Goal: Task Accomplishment & Management: Use online tool/utility

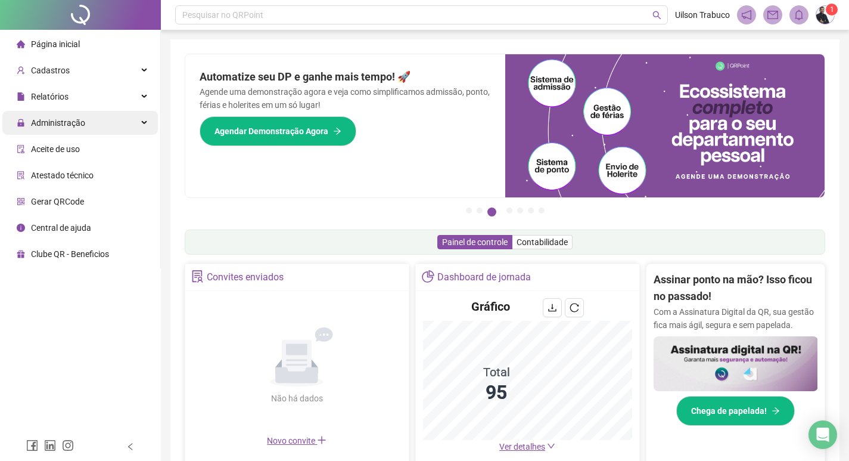
click at [84, 125] on div "Administração" at bounding box center [80, 123] width 156 height 24
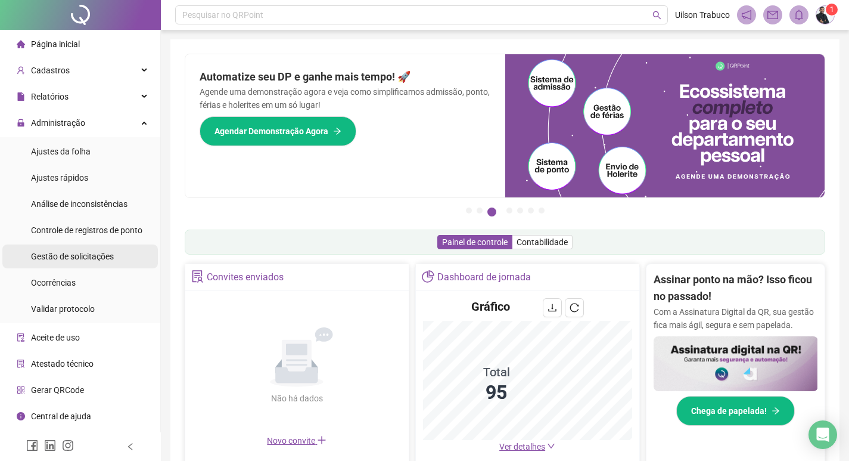
click at [83, 256] on span "Gestão de solicitações" at bounding box center [72, 257] width 83 height 10
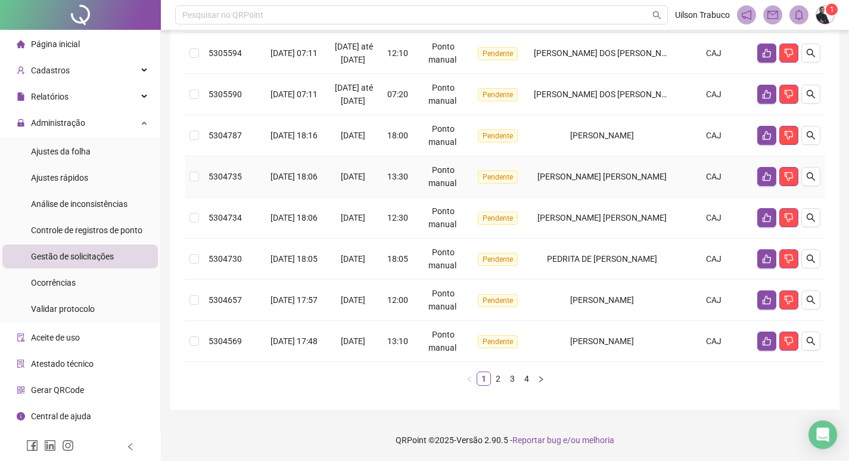
scroll to position [389, 0]
click at [499, 376] on link "2" at bounding box center [498, 378] width 13 height 13
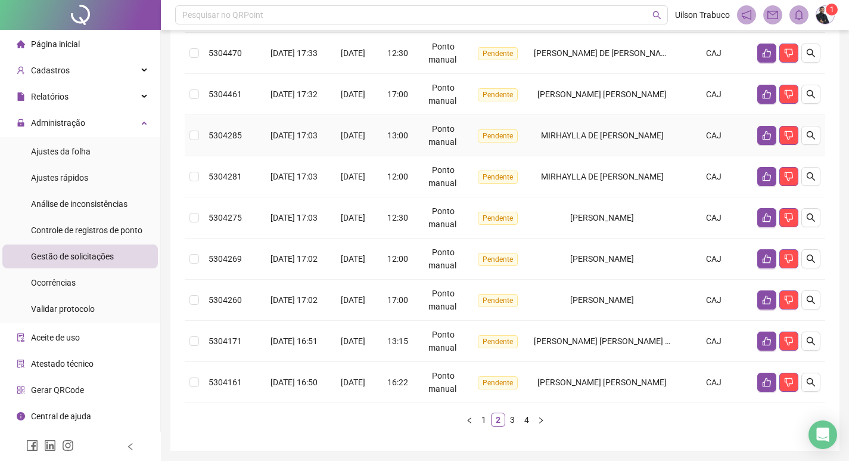
scroll to position [336, 0]
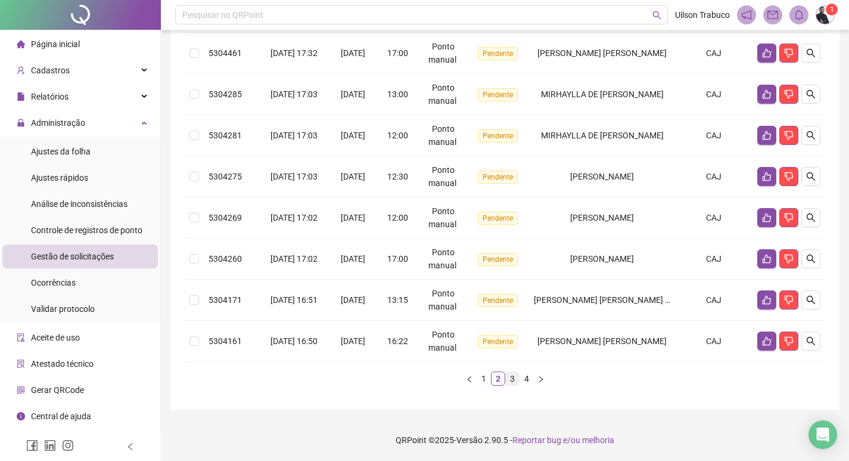
click at [507, 375] on link "3" at bounding box center [512, 378] width 13 height 13
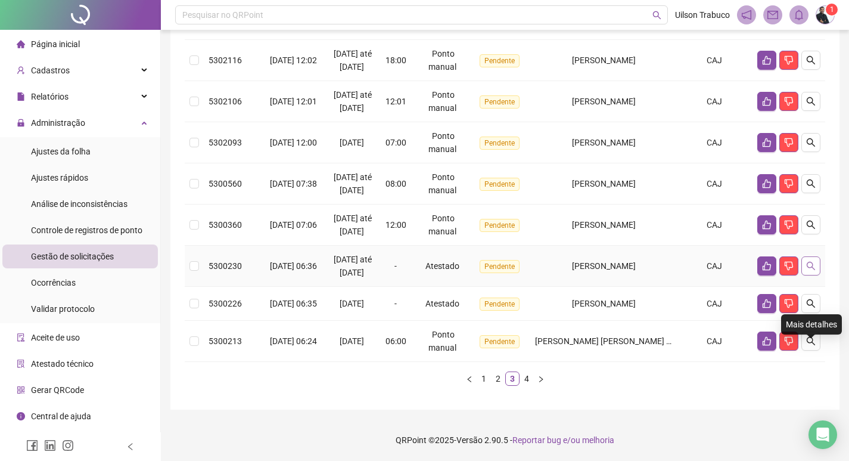
click at [815, 275] on button "button" at bounding box center [811, 265] width 19 height 19
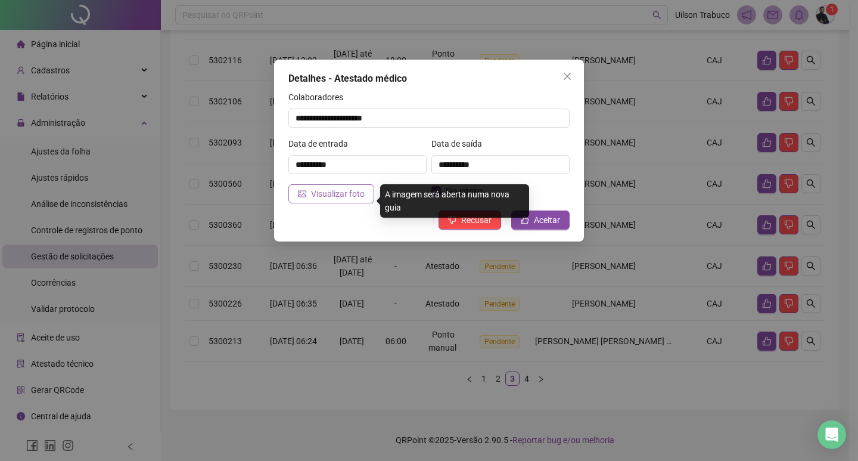
click at [355, 199] on span "Visualizar foto" at bounding box center [338, 193] width 54 height 13
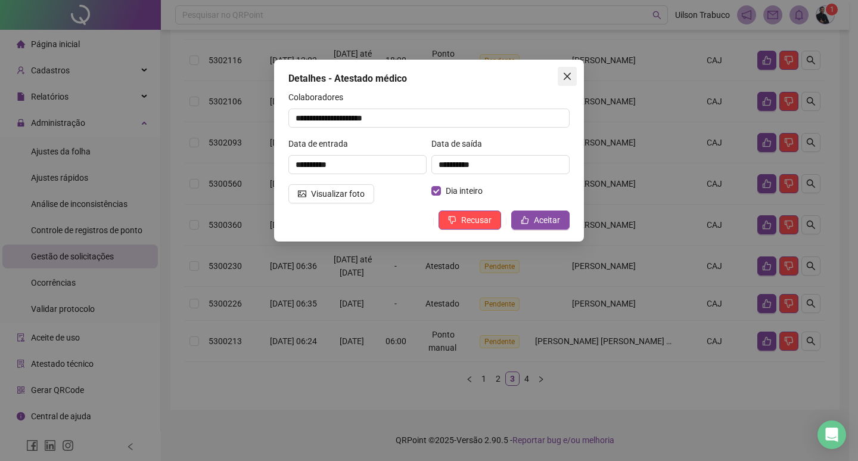
click at [569, 74] on icon "close" at bounding box center [567, 76] width 7 height 7
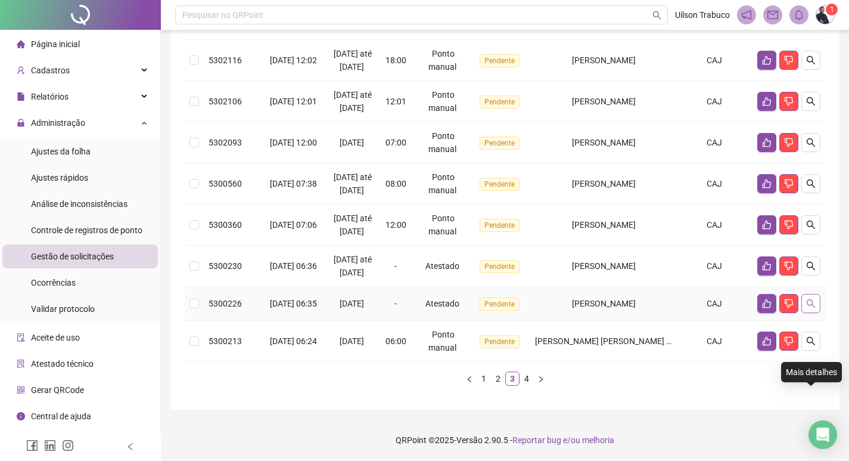
click at [817, 313] on button "button" at bounding box center [811, 303] width 19 height 19
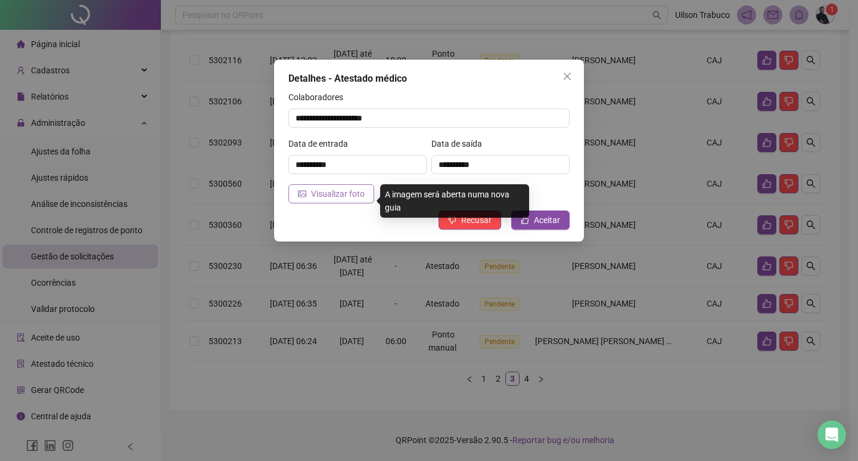
click at [322, 191] on span "Visualizar foto" at bounding box center [338, 193] width 54 height 13
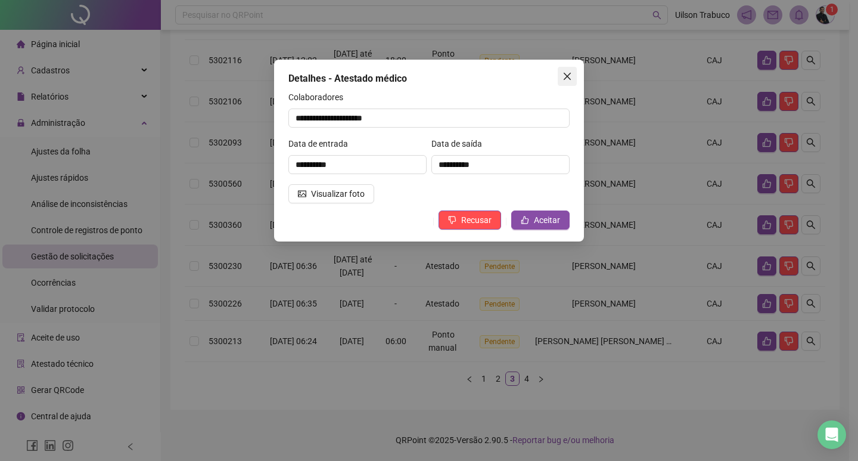
click at [570, 73] on icon "close" at bounding box center [567, 76] width 7 height 7
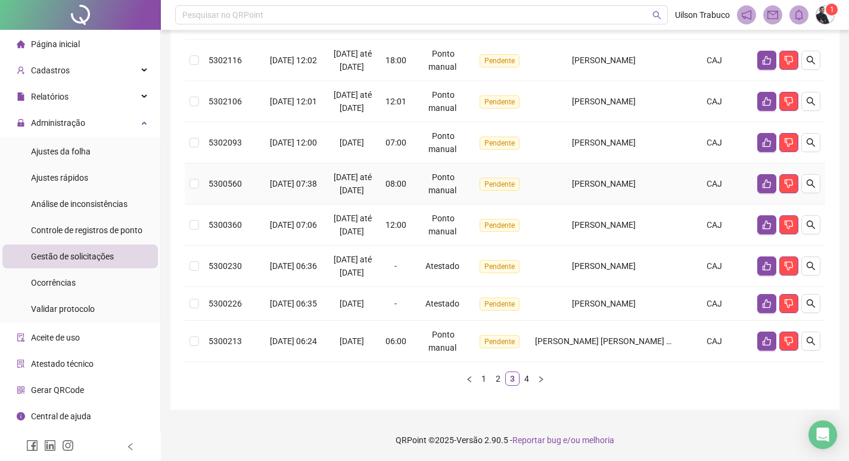
scroll to position [428, 0]
click at [529, 383] on link "4" at bounding box center [526, 378] width 13 height 13
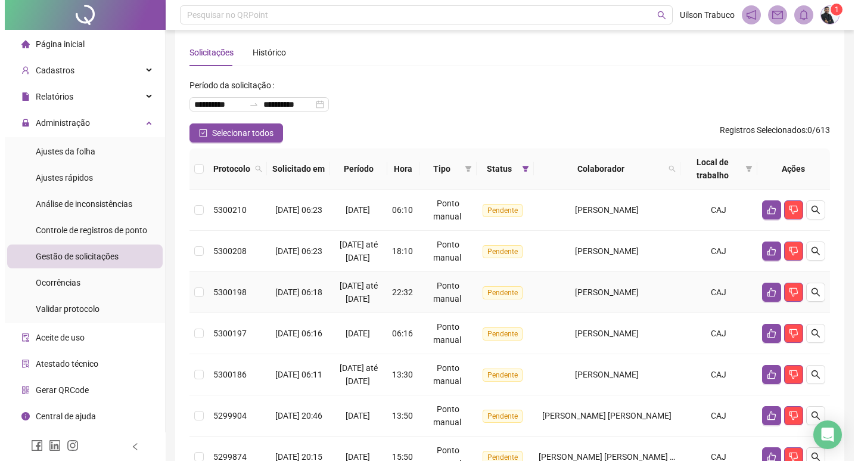
scroll to position [14, 0]
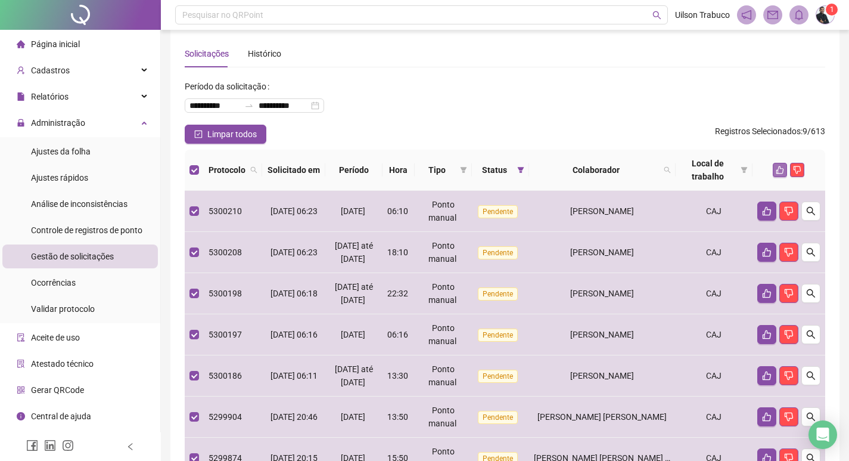
click at [777, 170] on icon "like" at bounding box center [780, 170] width 8 height 8
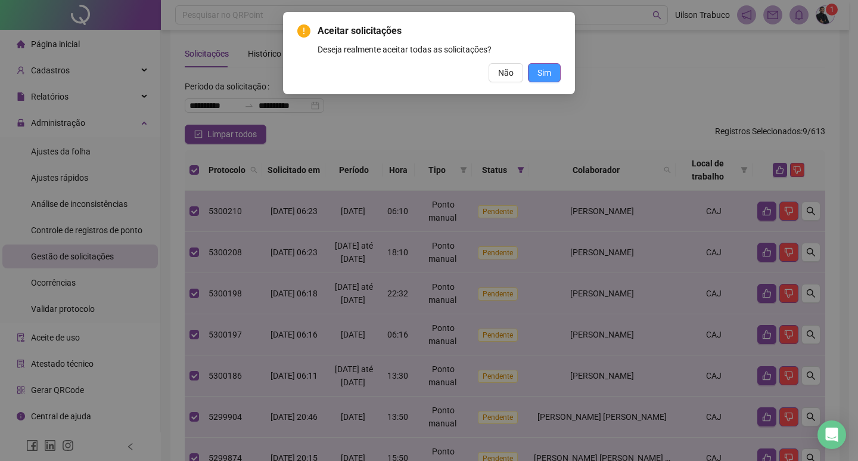
click at [544, 80] on button "Sim" at bounding box center [544, 72] width 33 height 19
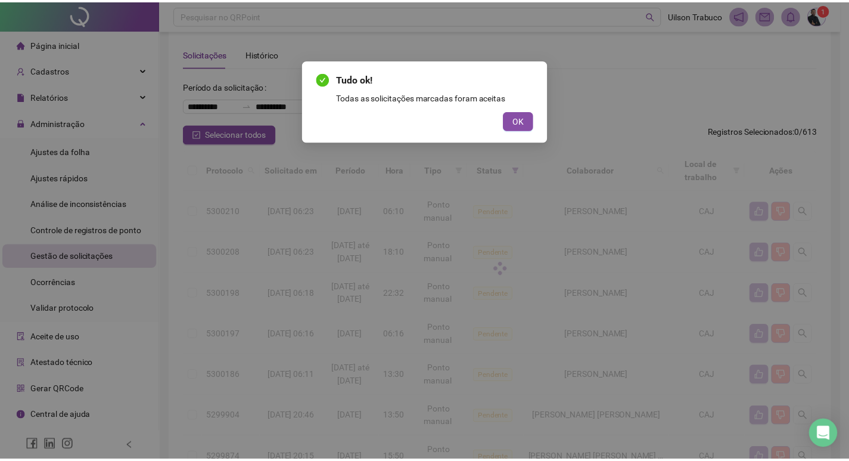
scroll to position [0, 0]
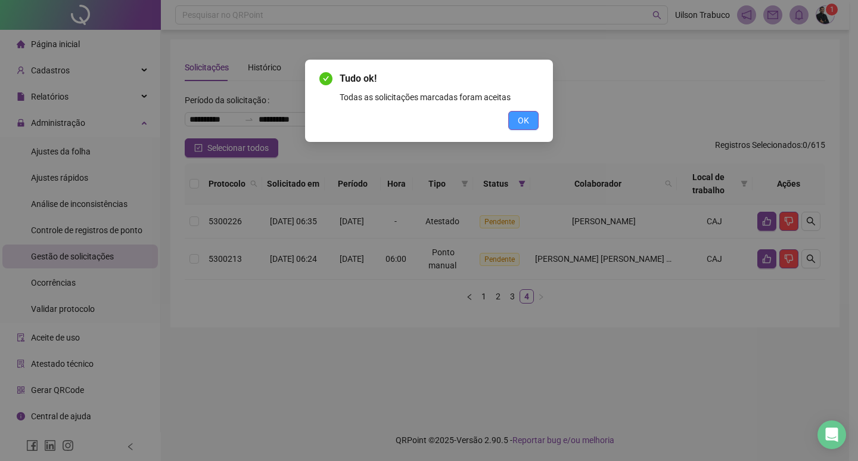
click at [525, 124] on span "OK" at bounding box center [523, 120] width 11 height 13
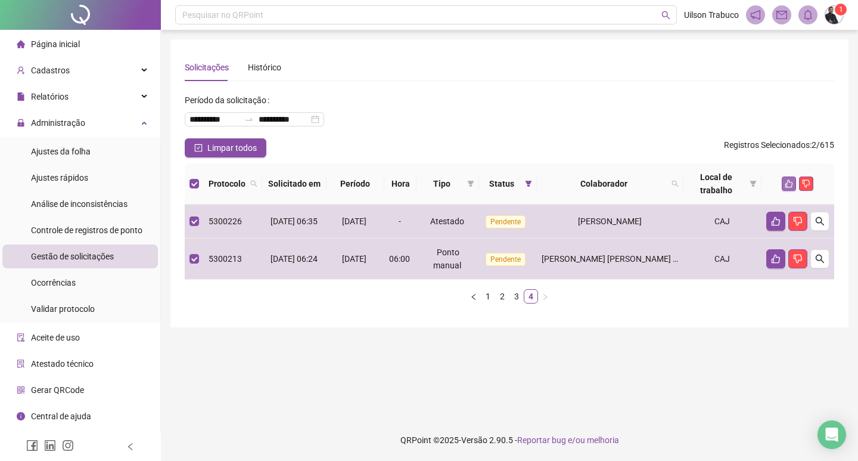
click at [783, 184] on button "button" at bounding box center [789, 183] width 14 height 14
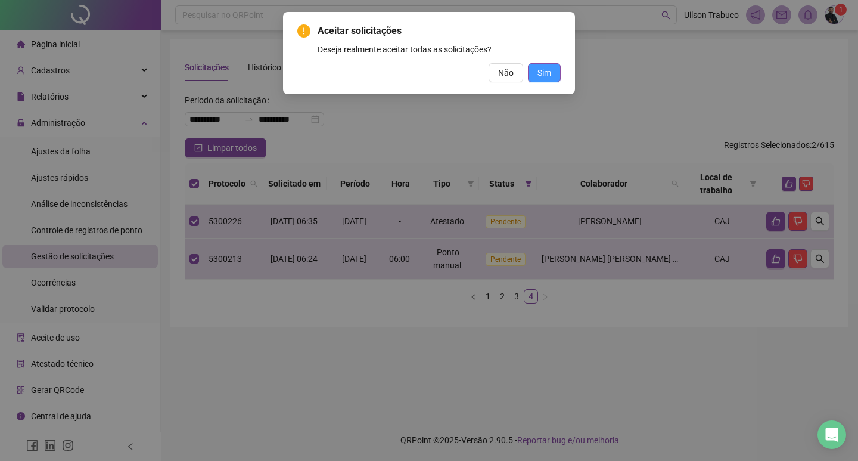
click at [548, 80] on button "Sim" at bounding box center [544, 72] width 33 height 19
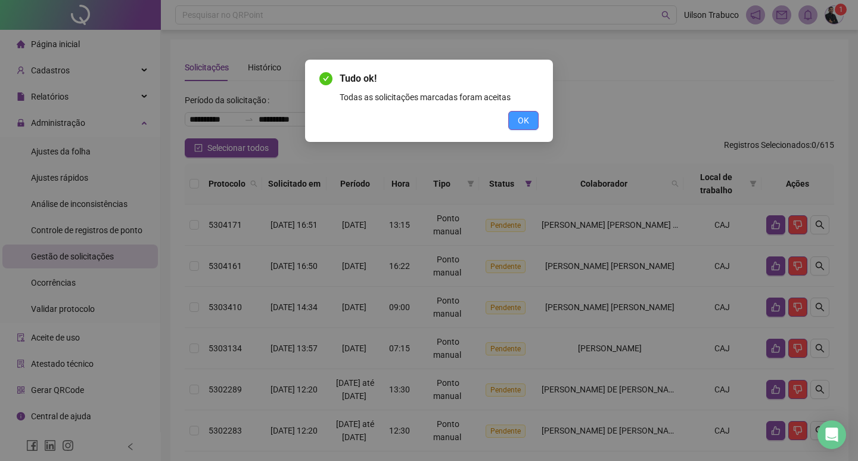
click at [524, 119] on span "OK" at bounding box center [523, 120] width 11 height 13
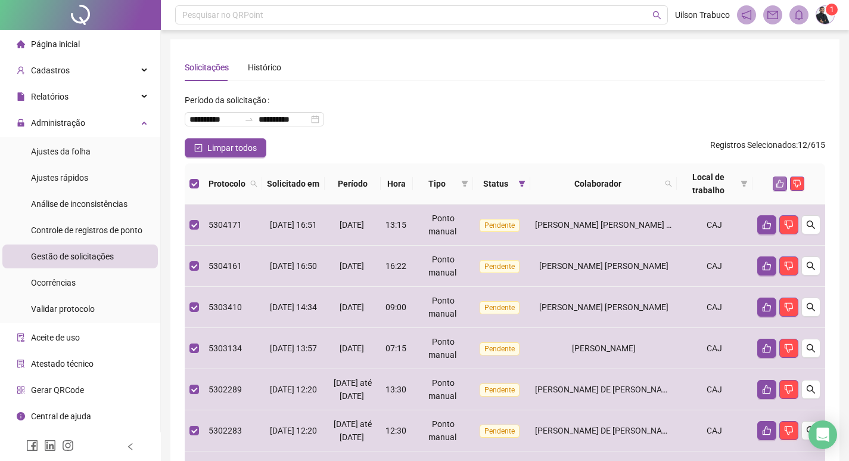
click at [783, 185] on icon "like" at bounding box center [780, 183] width 8 height 8
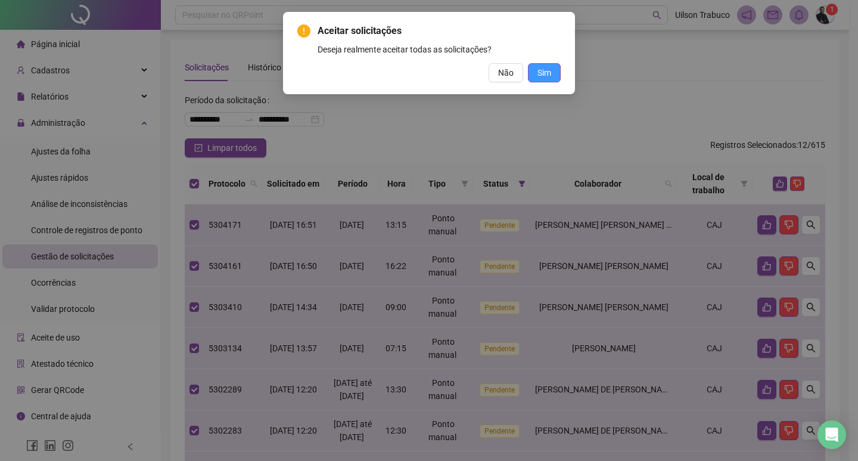
click at [552, 77] on button "Sim" at bounding box center [544, 72] width 33 height 19
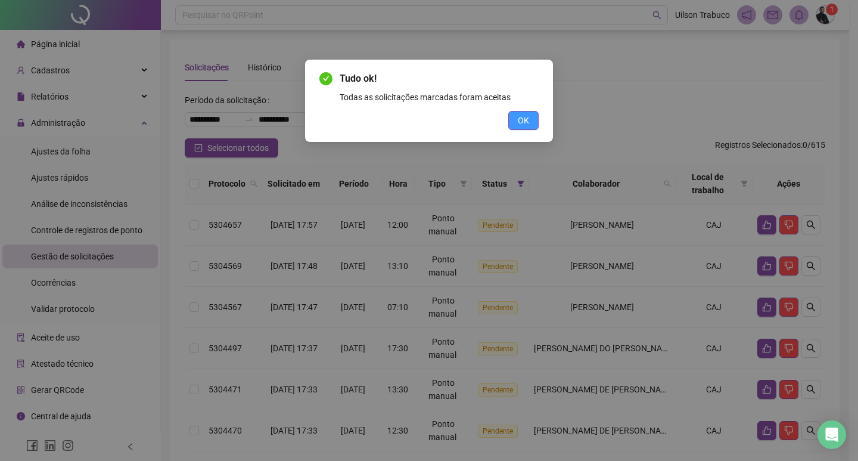
click at [517, 119] on button "OK" at bounding box center [523, 120] width 30 height 19
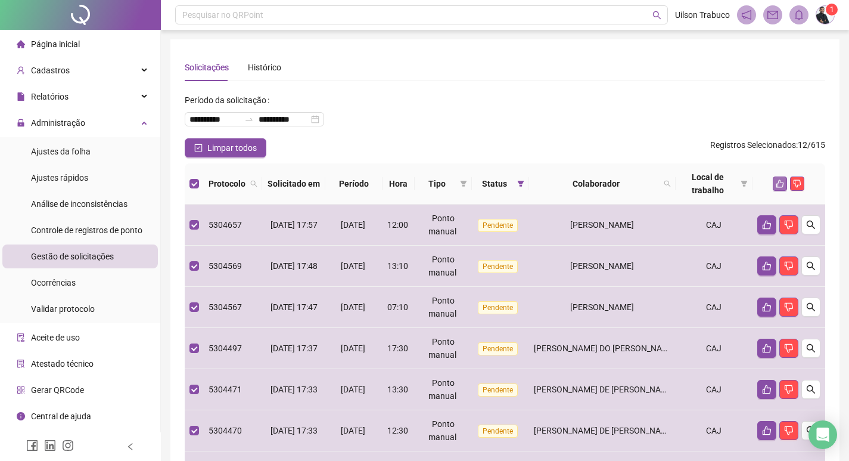
click at [784, 184] on icon "like" at bounding box center [781, 184] width 8 height 8
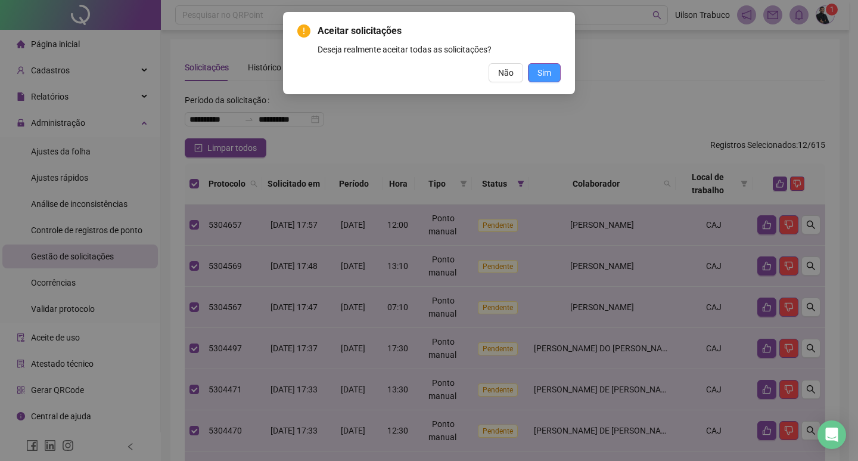
click at [554, 73] on button "Sim" at bounding box center [544, 72] width 33 height 19
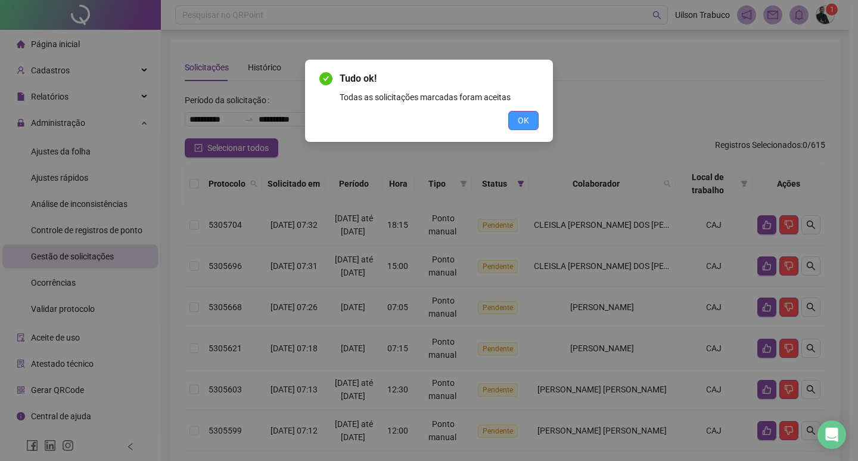
click at [523, 119] on span "OK" at bounding box center [523, 120] width 11 height 13
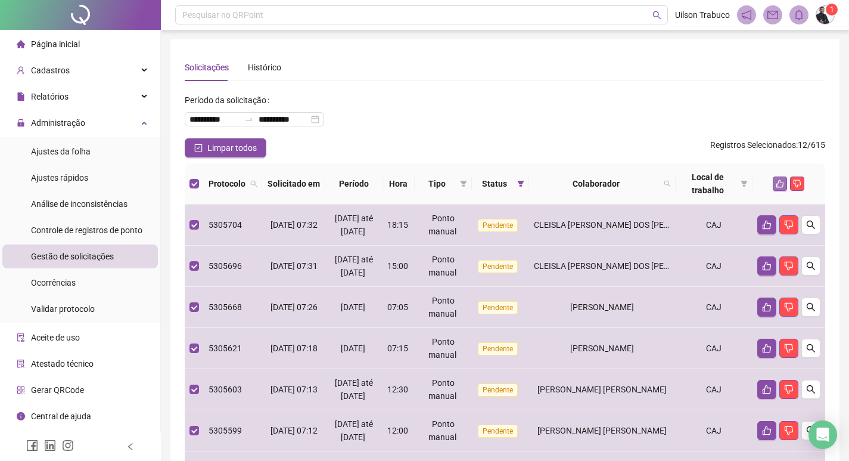
click at [780, 190] on button "button" at bounding box center [780, 183] width 14 height 14
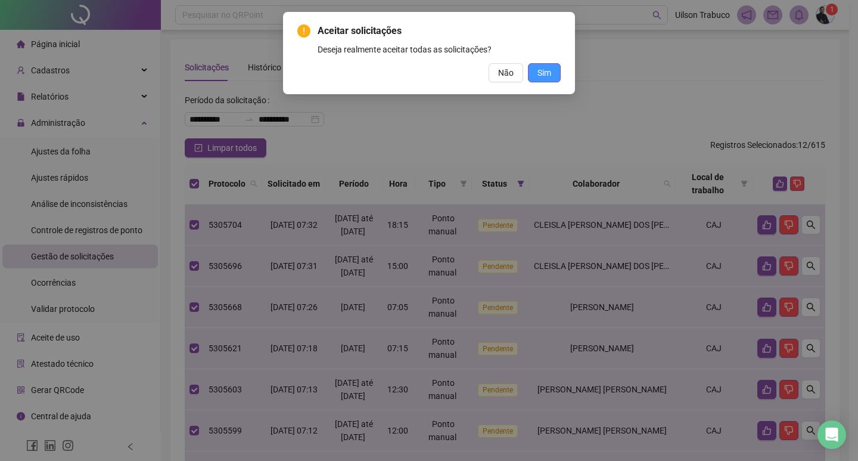
click at [547, 78] on span "Sim" at bounding box center [545, 72] width 14 height 13
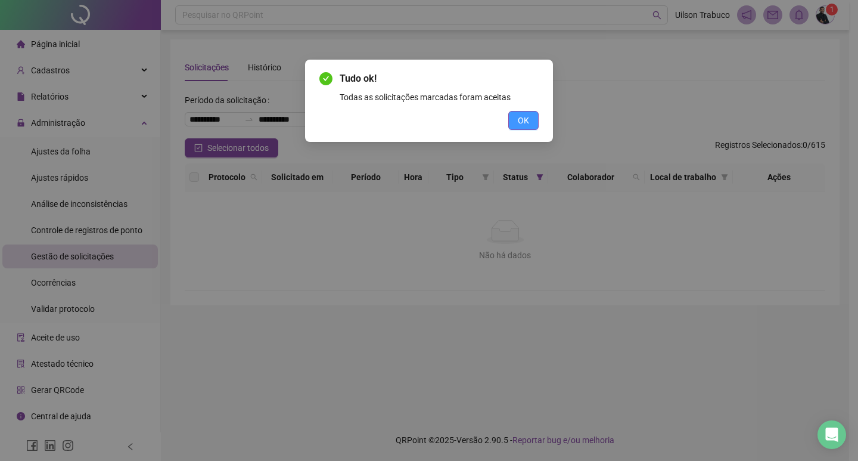
click at [516, 123] on button "OK" at bounding box center [523, 120] width 30 height 19
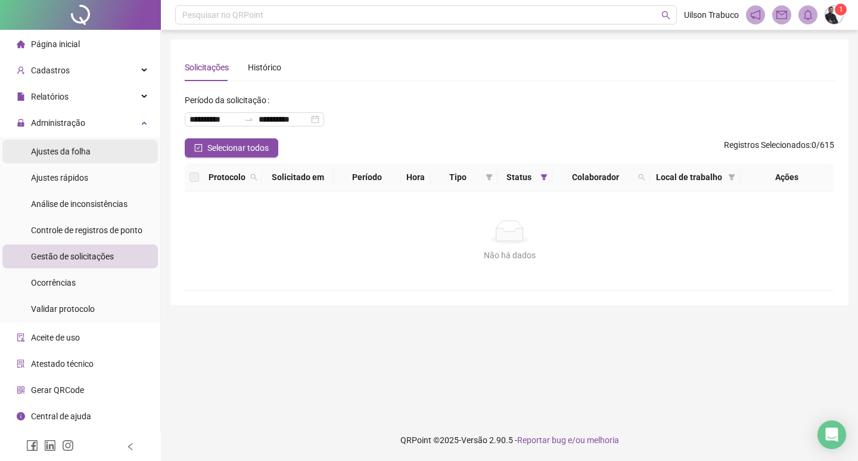
click at [128, 143] on li "Ajustes da folha" at bounding box center [80, 151] width 156 height 24
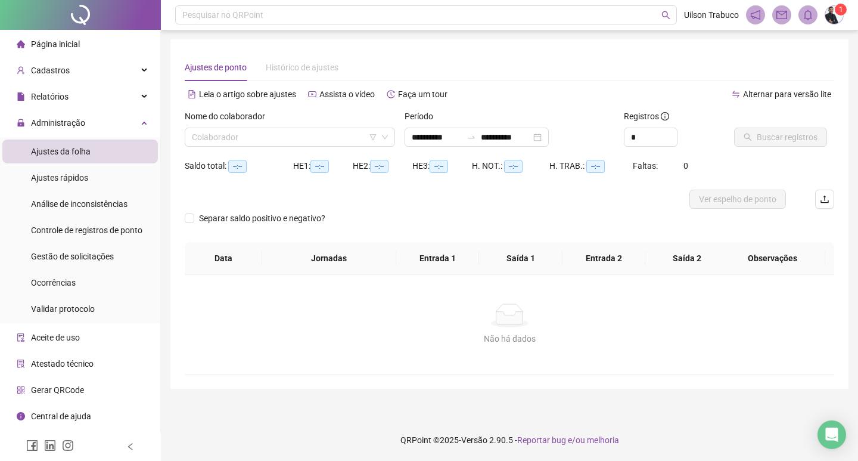
type input "**********"
click at [305, 136] on input "search" at bounding box center [284, 137] width 185 height 18
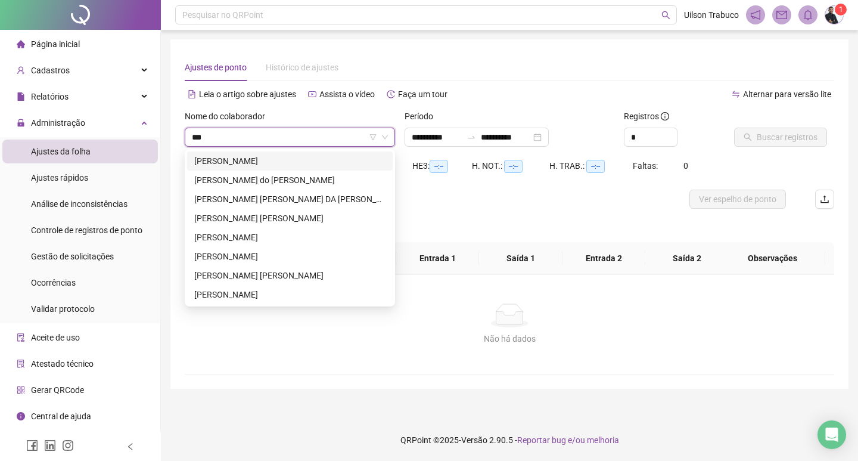
type input "****"
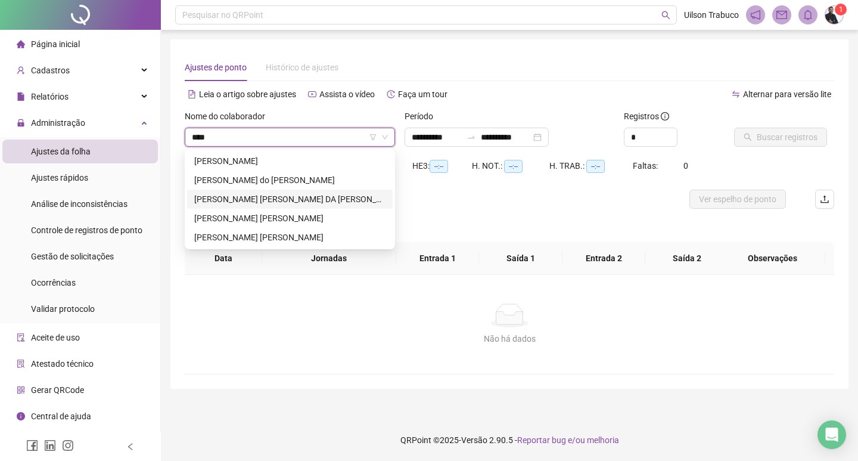
click at [371, 191] on div "[PERSON_NAME] [PERSON_NAME] DA [PERSON_NAME]" at bounding box center [290, 199] width 206 height 19
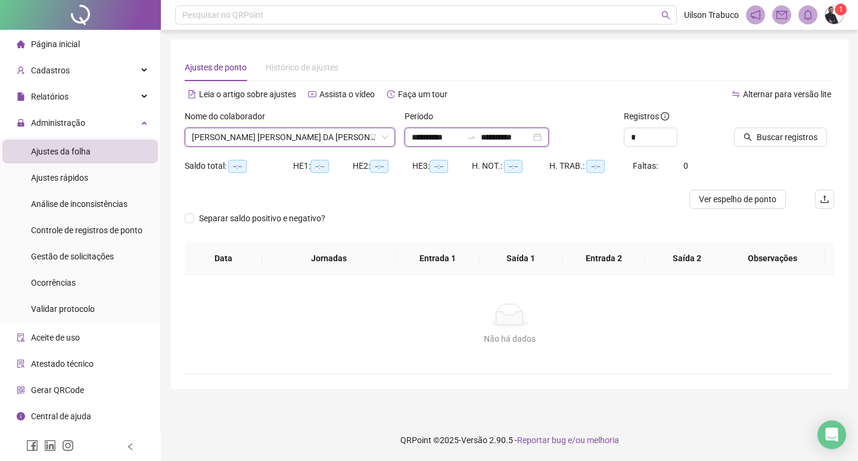
click at [510, 138] on input "**********" at bounding box center [506, 137] width 50 height 13
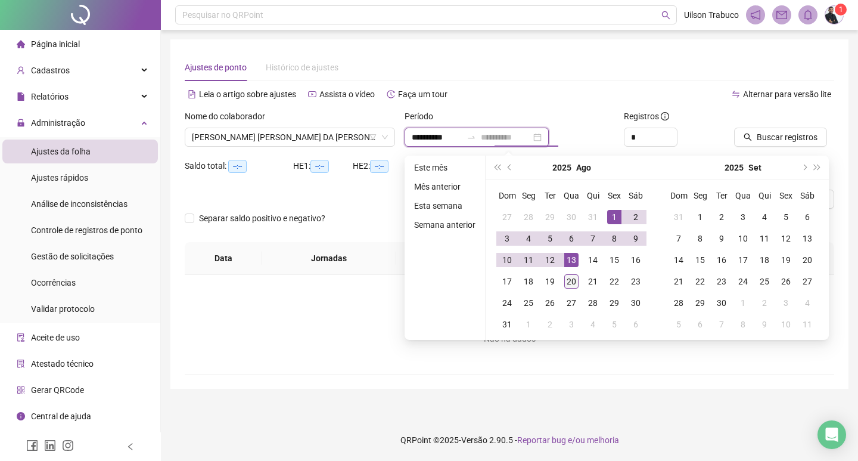
type input "**********"
click at [575, 277] on div "20" at bounding box center [572, 281] width 14 height 14
type input "**********"
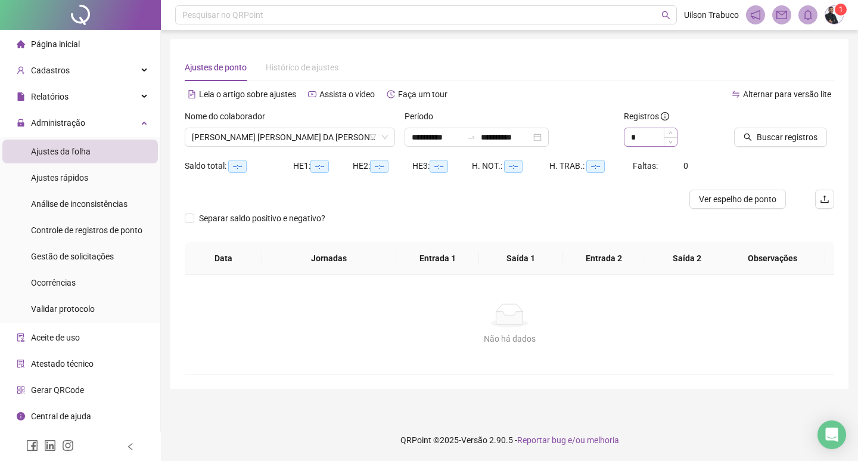
click at [671, 128] on div "*" at bounding box center [651, 137] width 54 height 19
type input "*"
click at [672, 131] on span "Increase Value" at bounding box center [670, 133] width 13 height 11
click at [805, 138] on span "Buscar registros" at bounding box center [787, 137] width 61 height 13
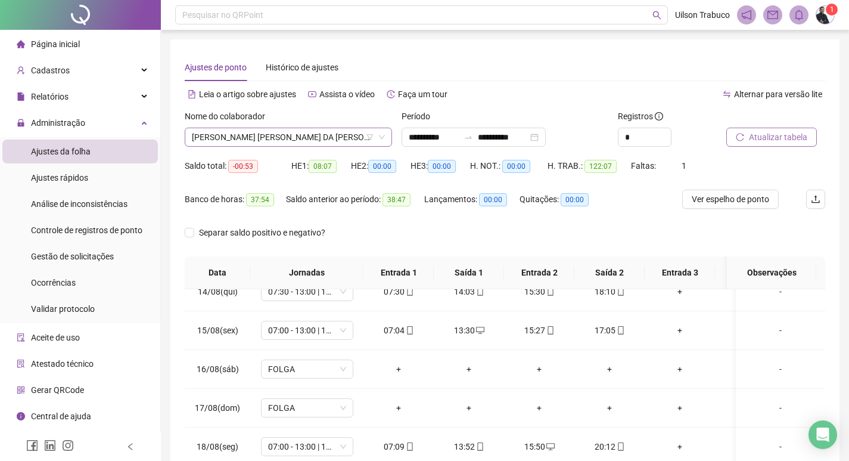
click at [289, 135] on span "[PERSON_NAME] [PERSON_NAME] DA [PERSON_NAME]" at bounding box center [288, 137] width 193 height 18
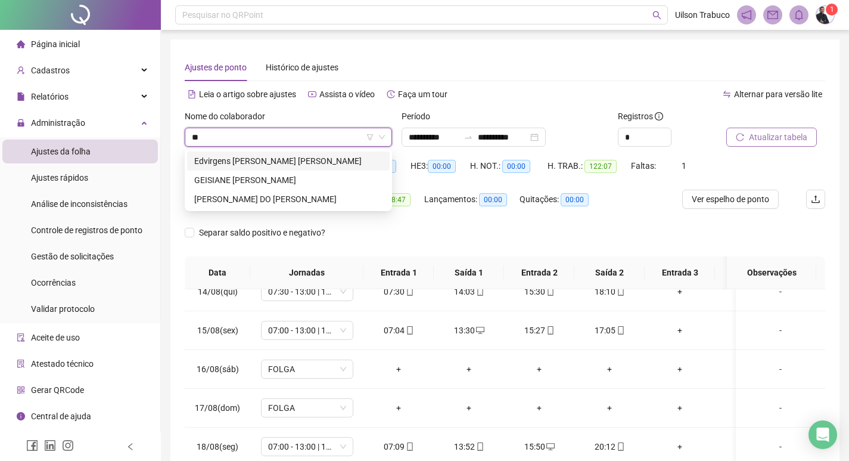
type input "***"
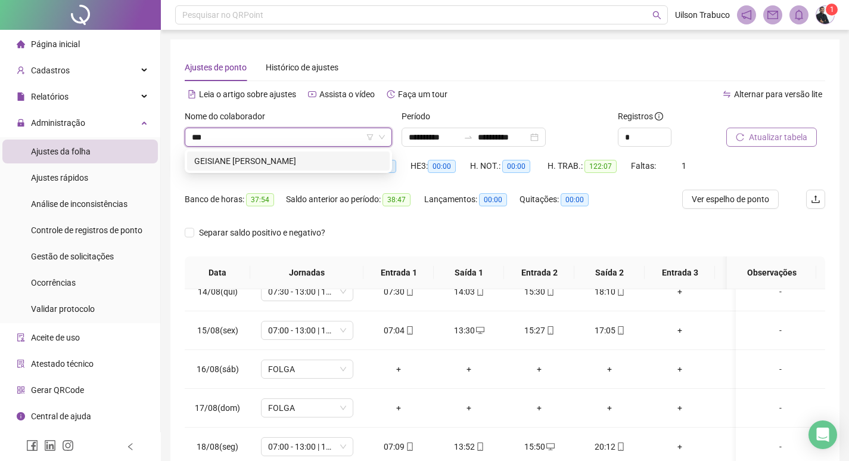
click at [241, 157] on div "GEISIANE [PERSON_NAME]" at bounding box center [288, 160] width 188 height 13
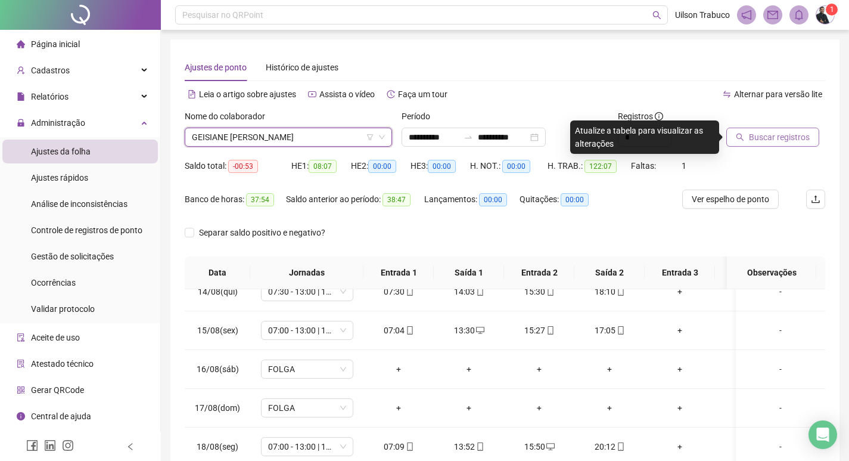
click at [783, 140] on span "Buscar registros" at bounding box center [779, 137] width 61 height 13
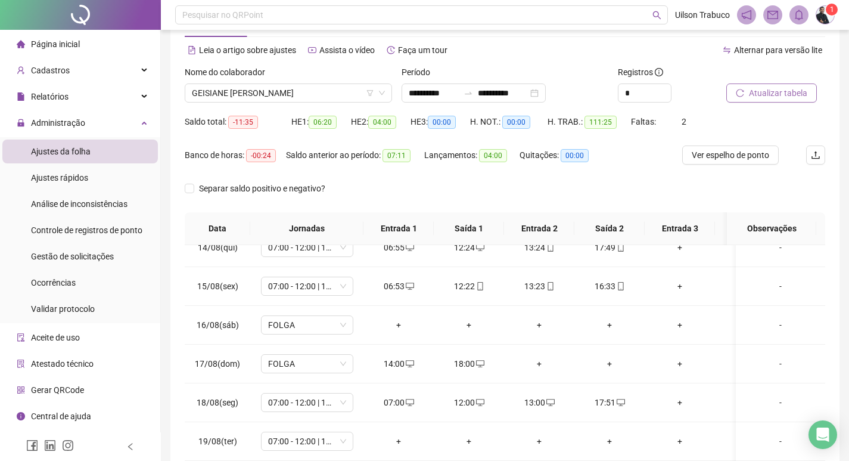
scroll to position [148, 0]
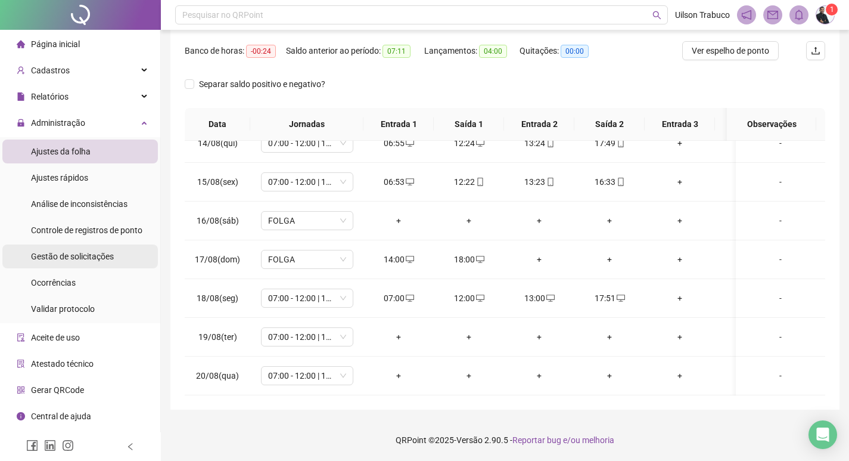
click at [98, 250] on div "Gestão de solicitações" at bounding box center [72, 256] width 83 height 24
